Goal: Task Accomplishment & Management: Use online tool/utility

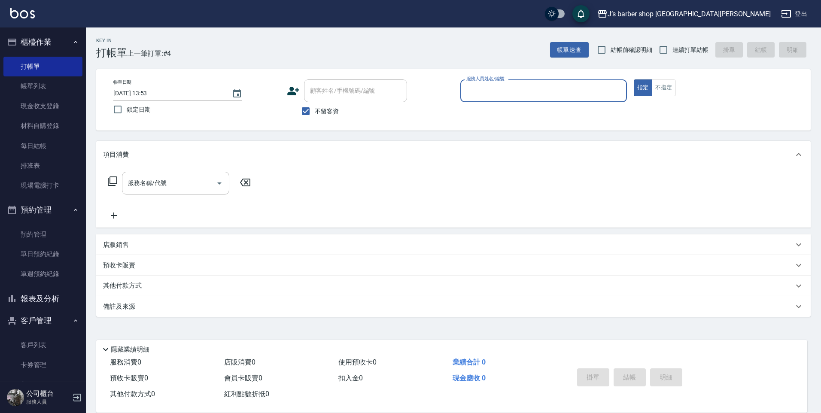
click at [324, 104] on label "不留客資" at bounding box center [318, 111] width 42 height 18
click at [315, 104] on input "不留客資" at bounding box center [306, 111] width 18 height 18
checkbox input "false"
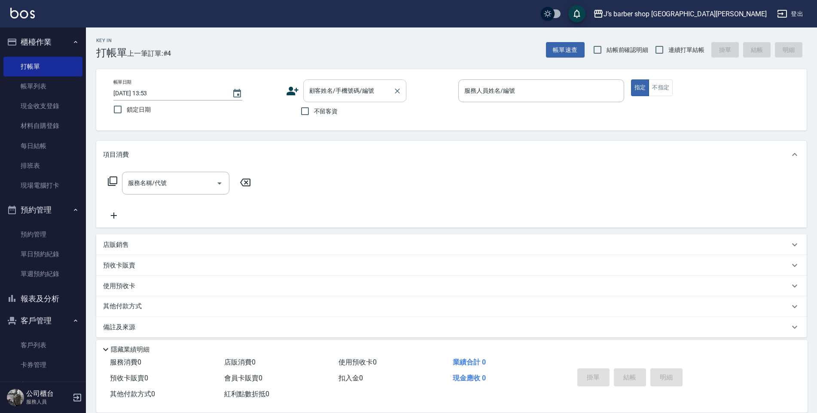
click at [330, 99] on div "顧客姓名/手機號碼/編號" at bounding box center [354, 90] width 103 height 23
type input "C"
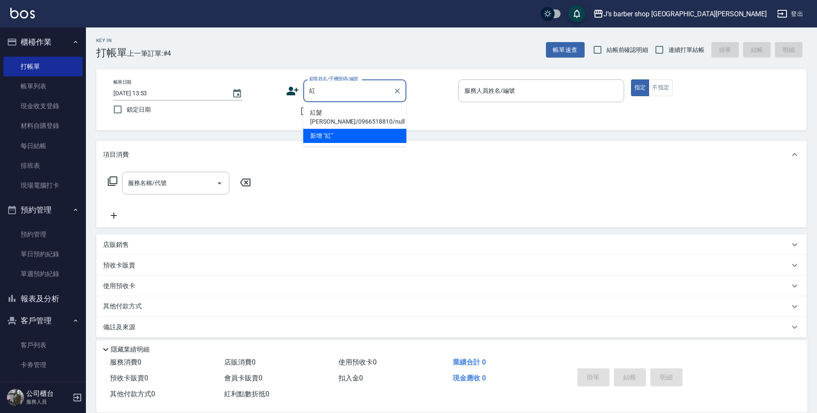
click at [331, 106] on li "紅髮[PERSON_NAME]/0966518810/null" at bounding box center [354, 117] width 103 height 23
type input "紅髮[PERSON_NAME]/0966518810/null"
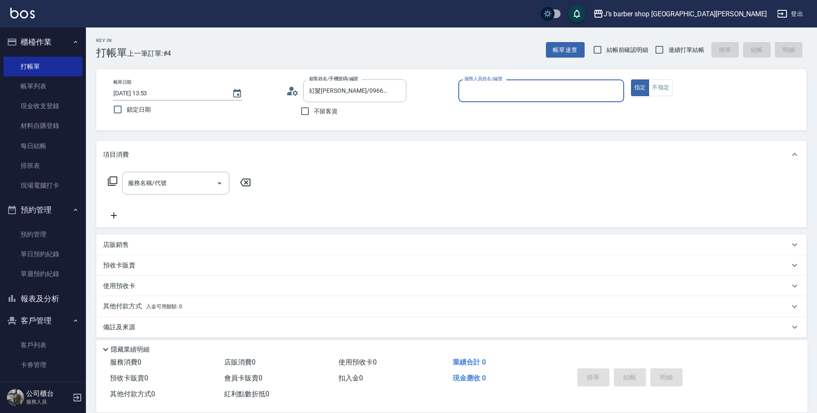
click at [453, 96] on div "帳單日期 [DATE] 13:53 鎖定日期 顧客姓名/手機號碼/編號 紅髮[PERSON_NAME]/0966518810/null 顧客姓名/手機號碼/編…" at bounding box center [451, 99] width 690 height 41
drag, startPoint x: 460, startPoint y: 96, endPoint x: 475, endPoint y: 95, distance: 14.6
click at [465, 95] on div "服務人員姓名/編號" at bounding box center [541, 90] width 166 height 23
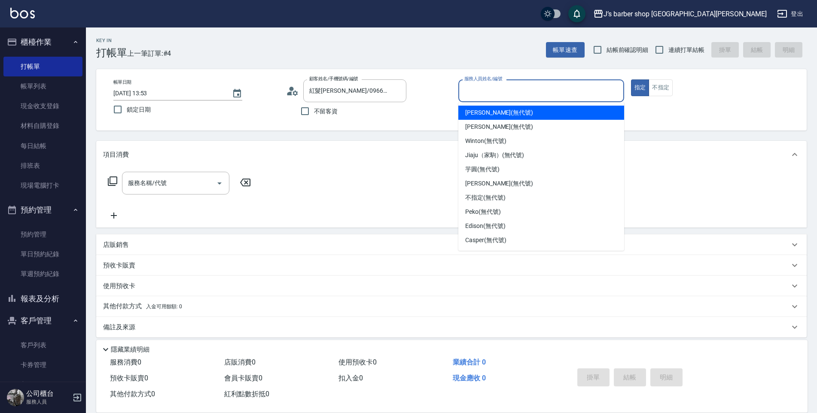
click at [475, 95] on input "服務人員姓名/編號" at bounding box center [541, 90] width 158 height 15
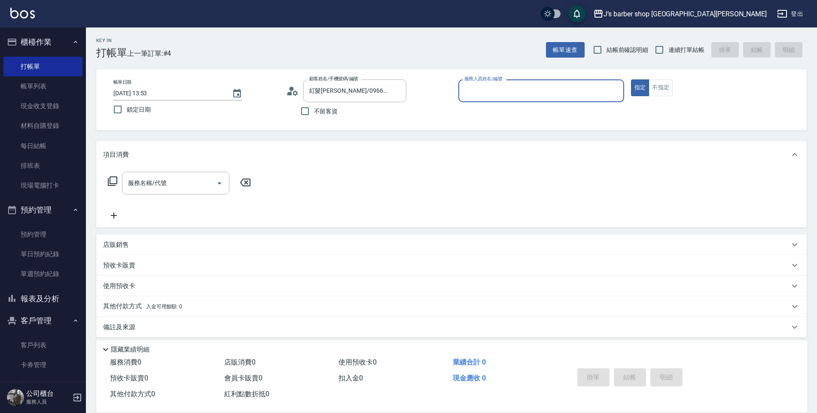
click at [475, 95] on input "服務人員姓名/編號" at bounding box center [541, 90] width 158 height 15
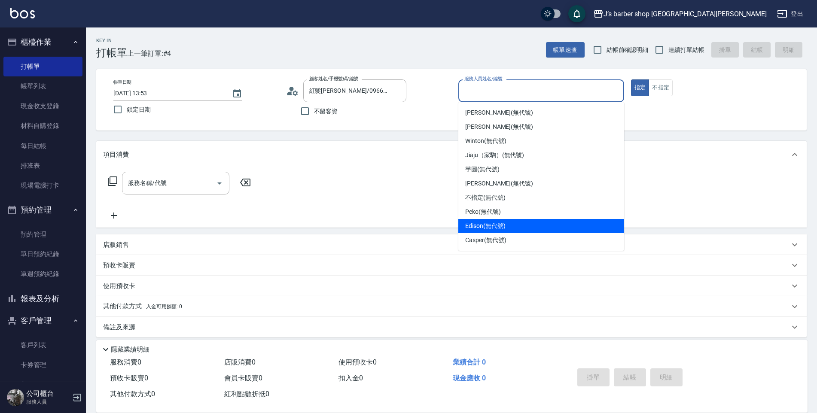
click at [478, 222] on span "Edison (無代號)" at bounding box center [485, 226] width 40 height 9
type input "Edison(無代號)"
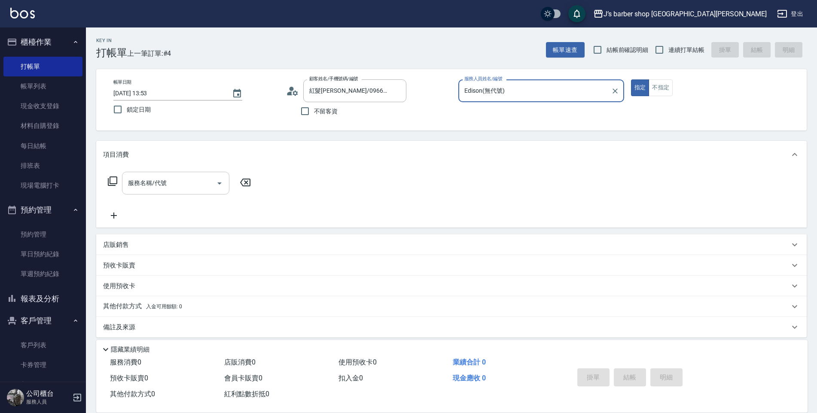
click at [218, 190] on button "Open" at bounding box center [220, 183] width 14 height 14
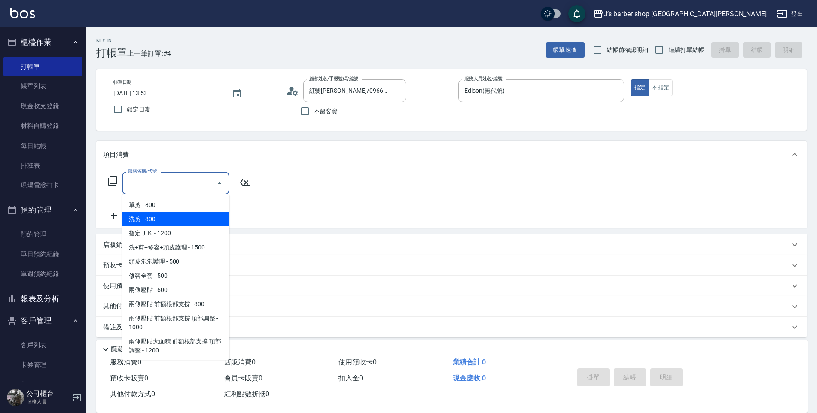
click at [206, 219] on span "洗剪 - 800" at bounding box center [175, 219] width 107 height 14
type input "洗剪(101)"
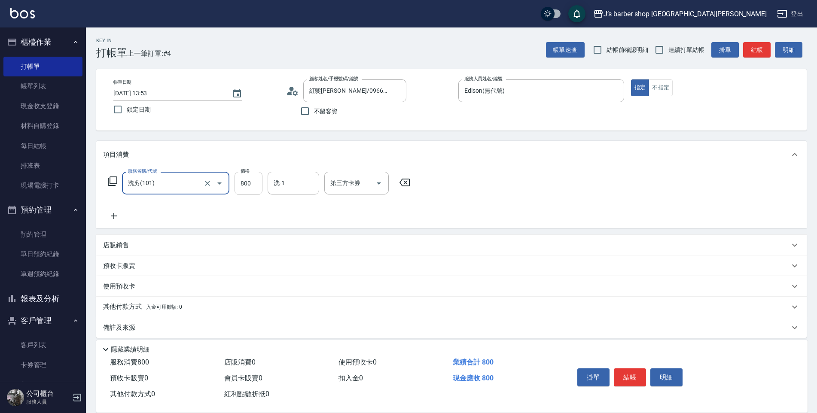
click at [249, 191] on input "800" at bounding box center [248, 183] width 28 height 23
type input "1000"
click at [628, 373] on button "結帳" at bounding box center [630, 377] width 32 height 18
